Goal: Transaction & Acquisition: Book appointment/travel/reservation

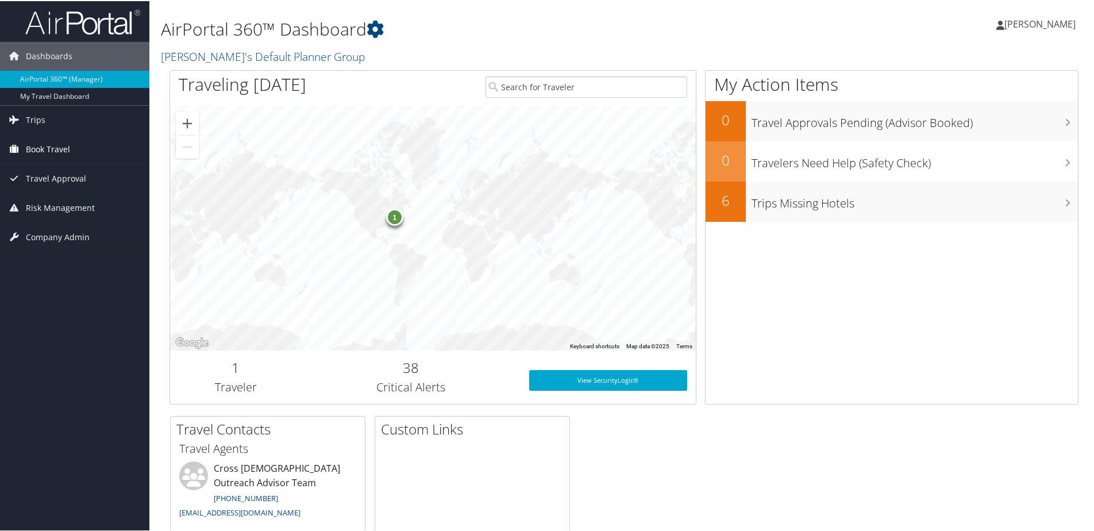
click at [46, 147] on span "Book Travel" at bounding box center [48, 148] width 44 height 29
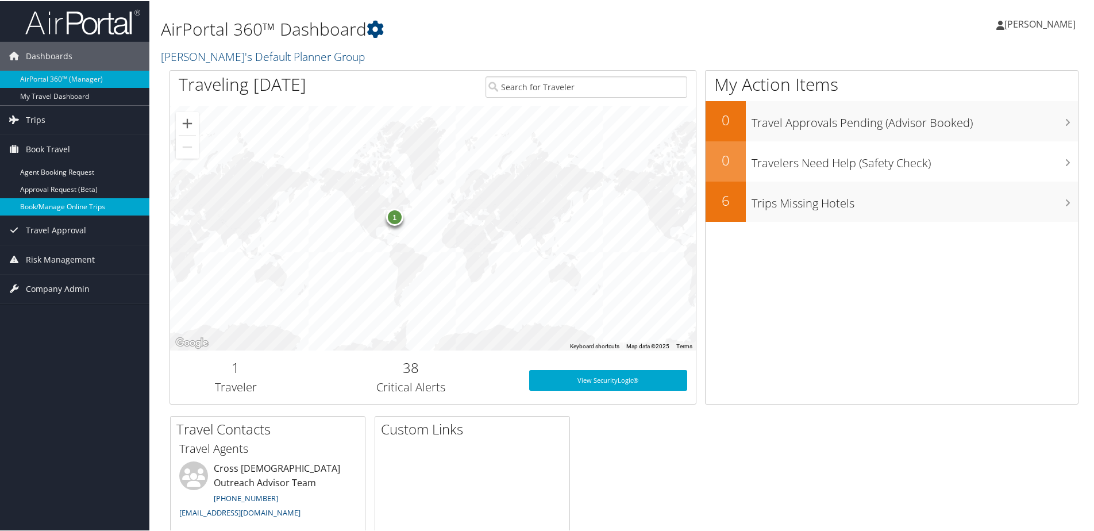
click at [44, 203] on link "Book/Manage Online Trips" at bounding box center [74, 205] width 149 height 17
